Goal: Check status: Check status

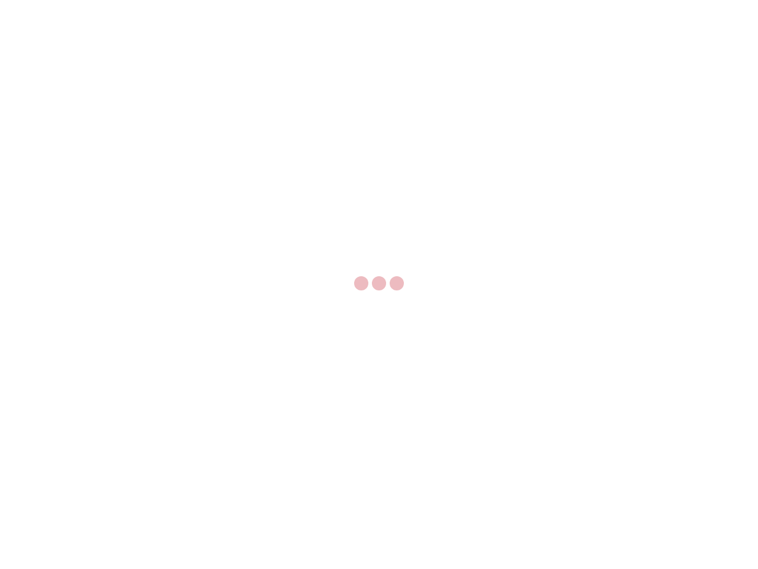
select select "US"
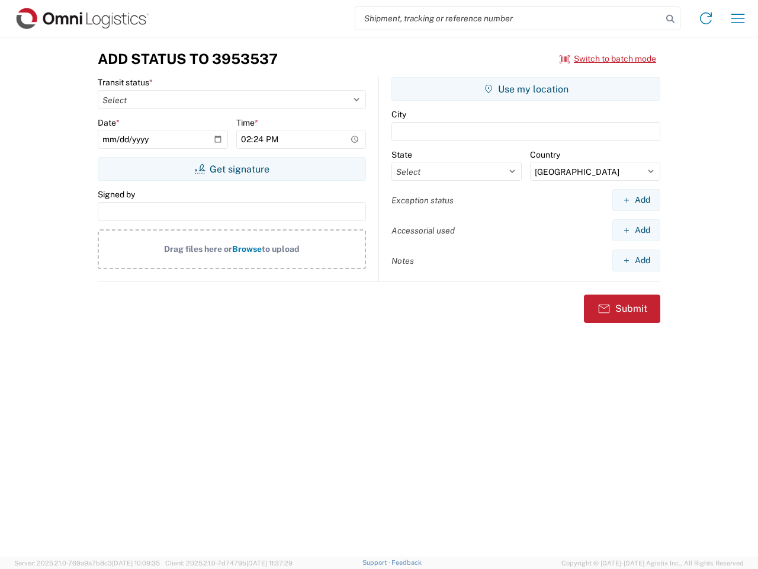
click at [509, 18] on input "search" at bounding box center [508, 18] width 307 height 23
click at [671, 19] on icon at bounding box center [670, 19] width 17 height 17
click at [706, 18] on icon at bounding box center [706, 18] width 19 height 19
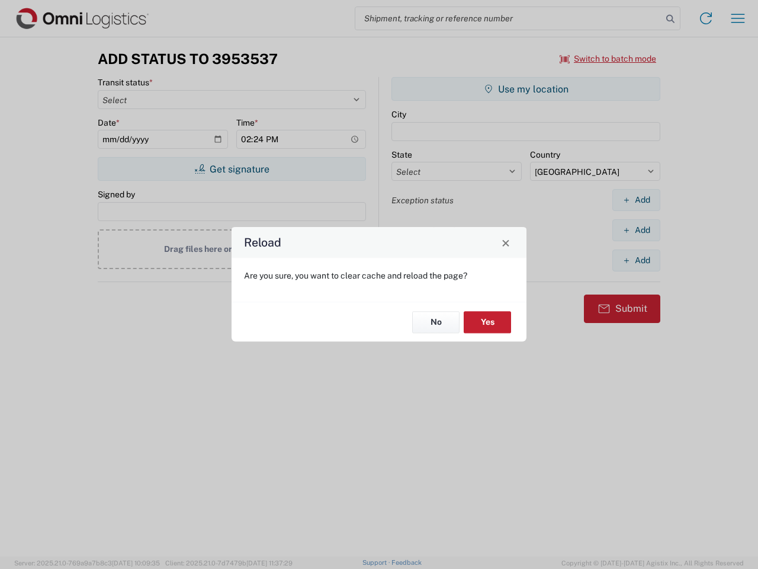
click at [608, 59] on div "Reload Are you sure, you want to clear cache and reload the page? No Yes" at bounding box center [379, 284] width 758 height 569
click at [232, 169] on div "Reload Are you sure, you want to clear cache and reload the page? No Yes" at bounding box center [379, 284] width 758 height 569
click at [526, 89] on div "Reload Are you sure, you want to clear cache and reload the page? No Yes" at bounding box center [379, 284] width 758 height 569
click at [636, 200] on div "Reload Are you sure, you want to clear cache and reload the page? No Yes" at bounding box center [379, 284] width 758 height 569
click at [636, 230] on div "Reload Are you sure, you want to clear cache and reload the page? No Yes" at bounding box center [379, 284] width 758 height 569
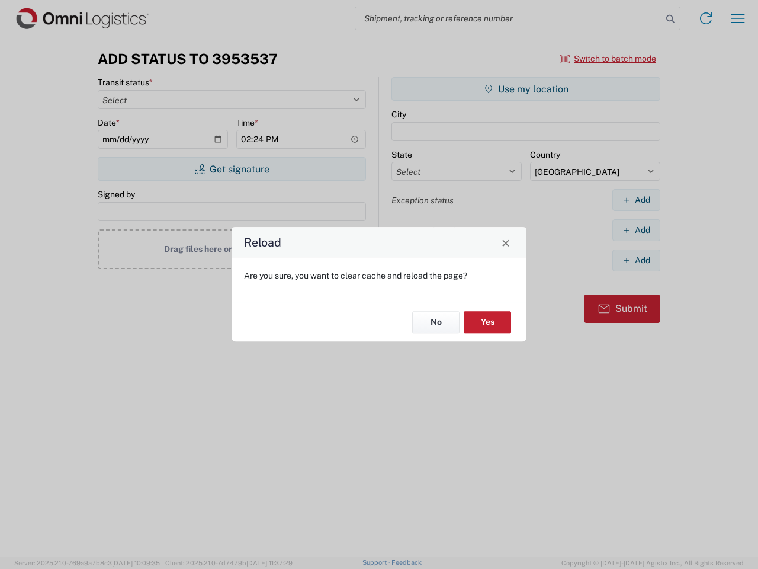
click at [636, 260] on div "Reload Are you sure, you want to clear cache and reload the page? No Yes" at bounding box center [379, 284] width 758 height 569
